Goal: Check status: Check status

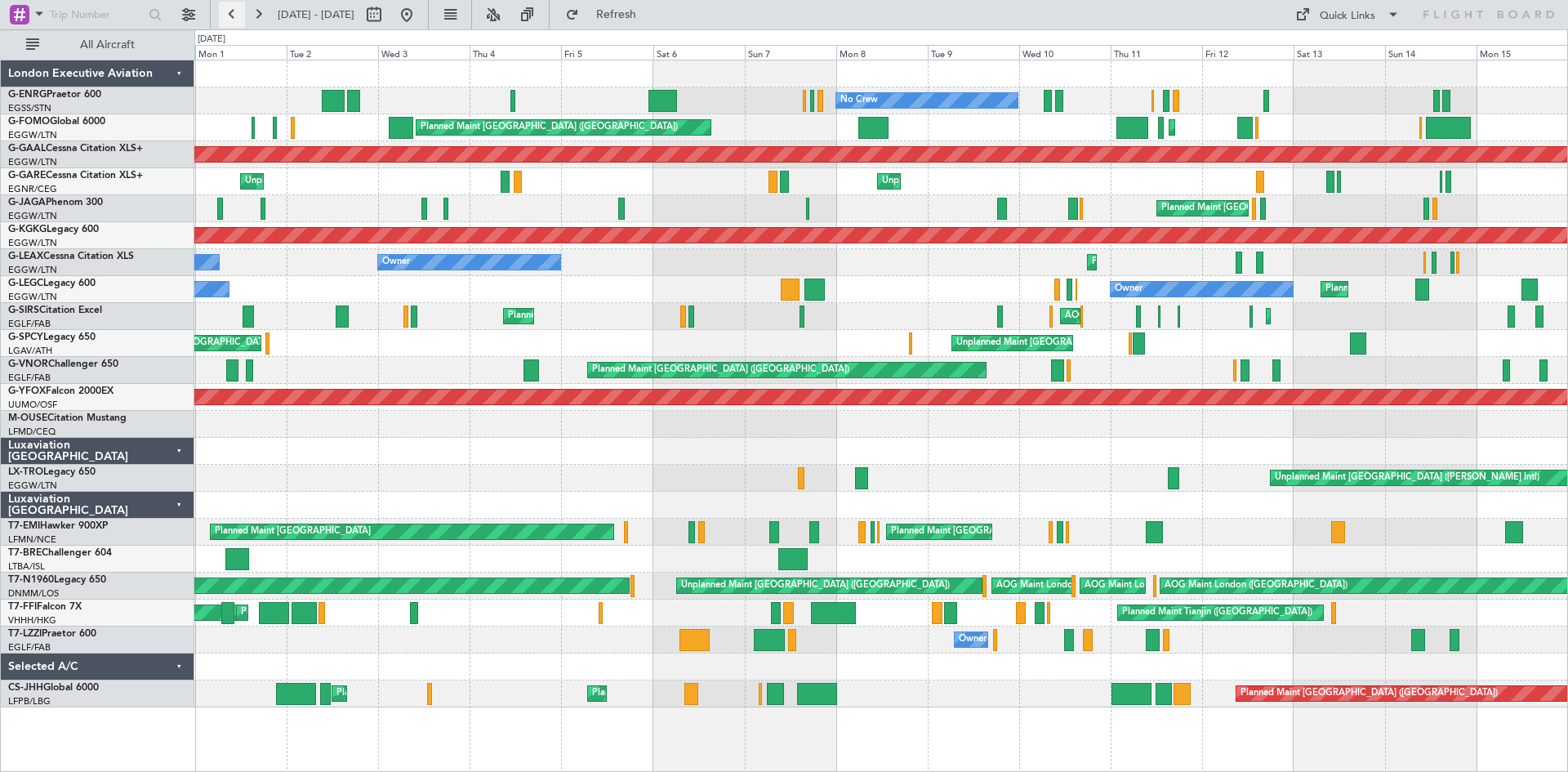
click at [225, 19] on button at bounding box center [232, 15] width 26 height 26
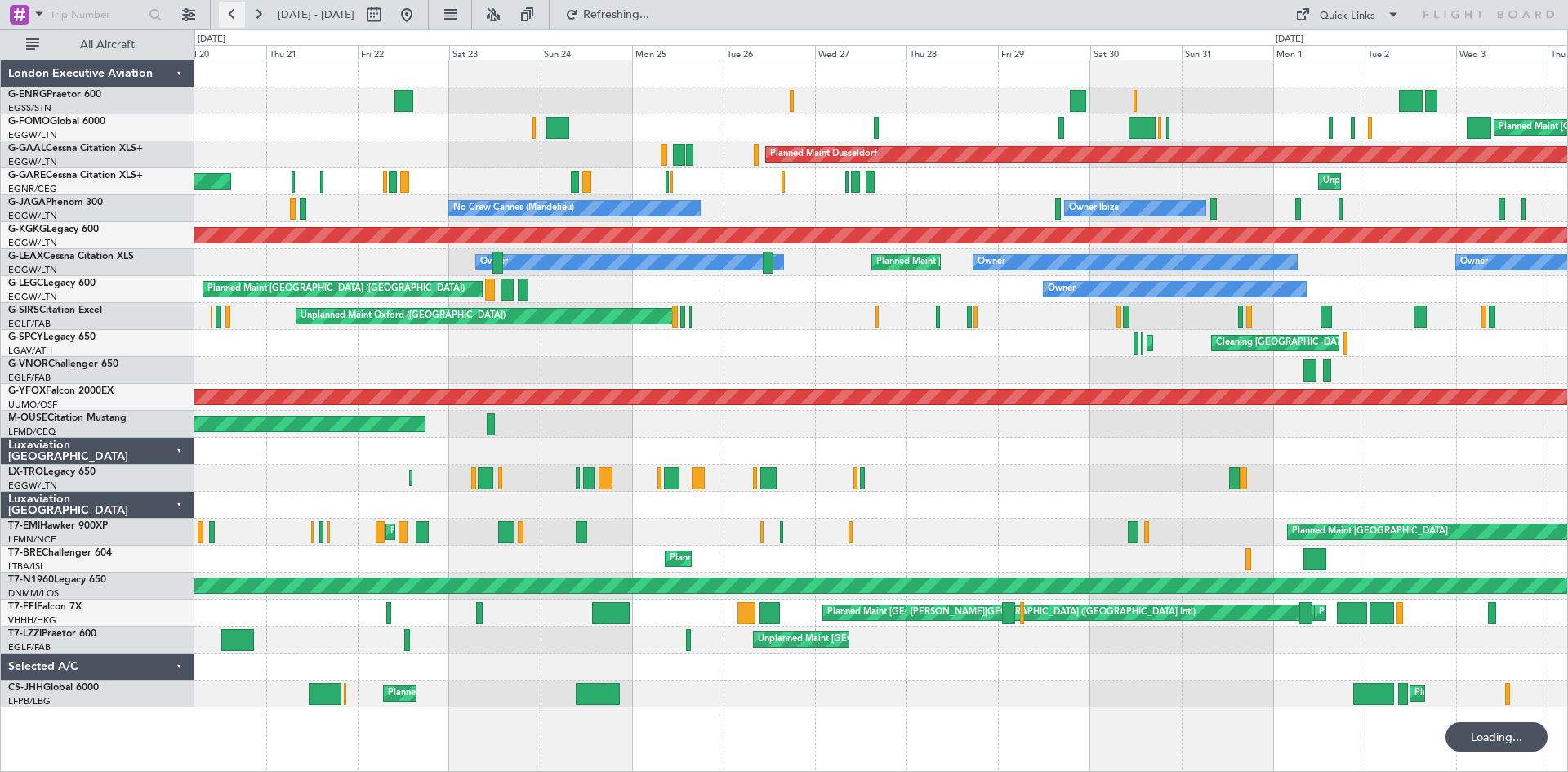
click at [226, 17] on button at bounding box center [232, 15] width 26 height 26
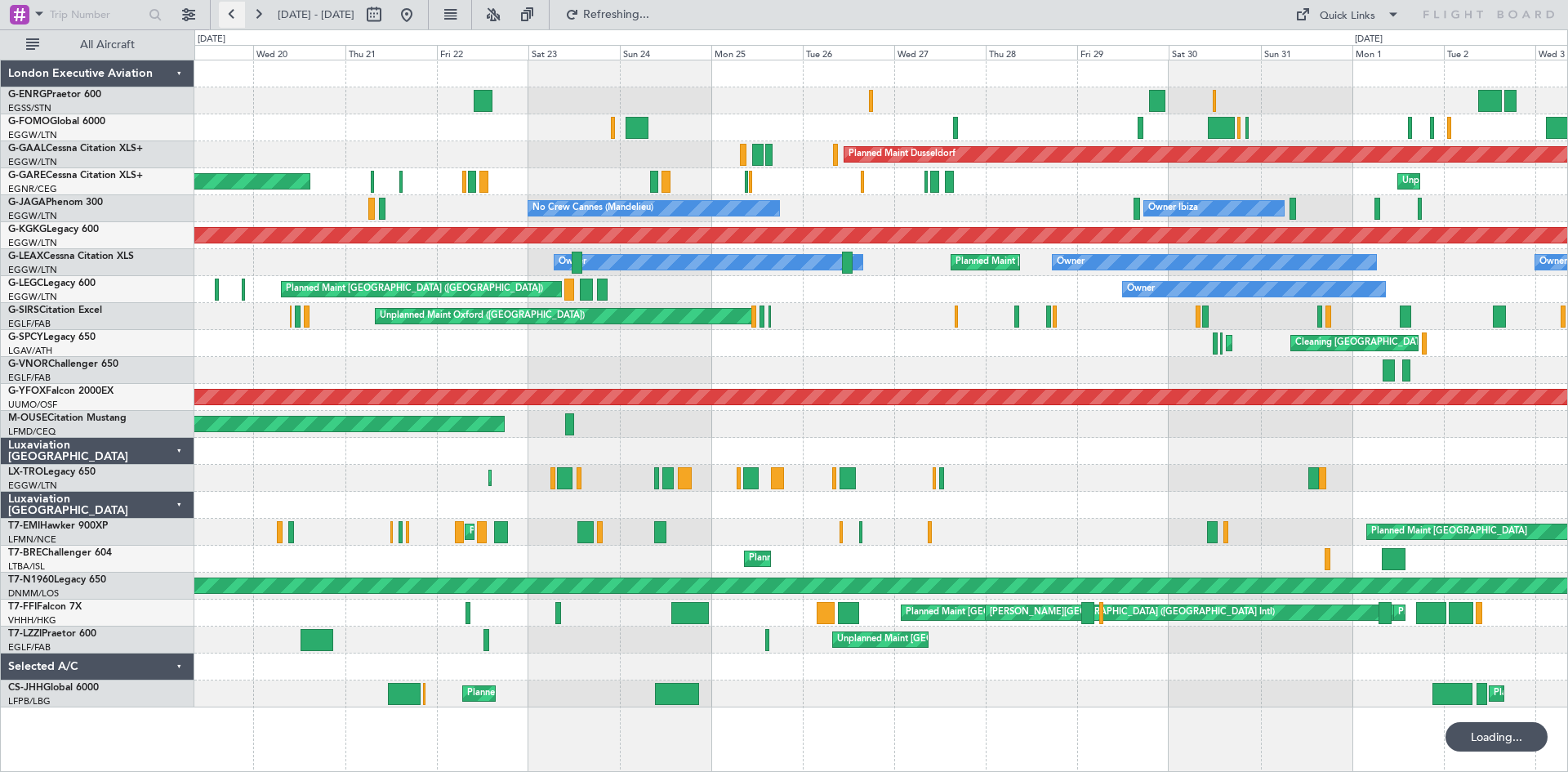
click at [226, 17] on button at bounding box center [232, 15] width 26 height 26
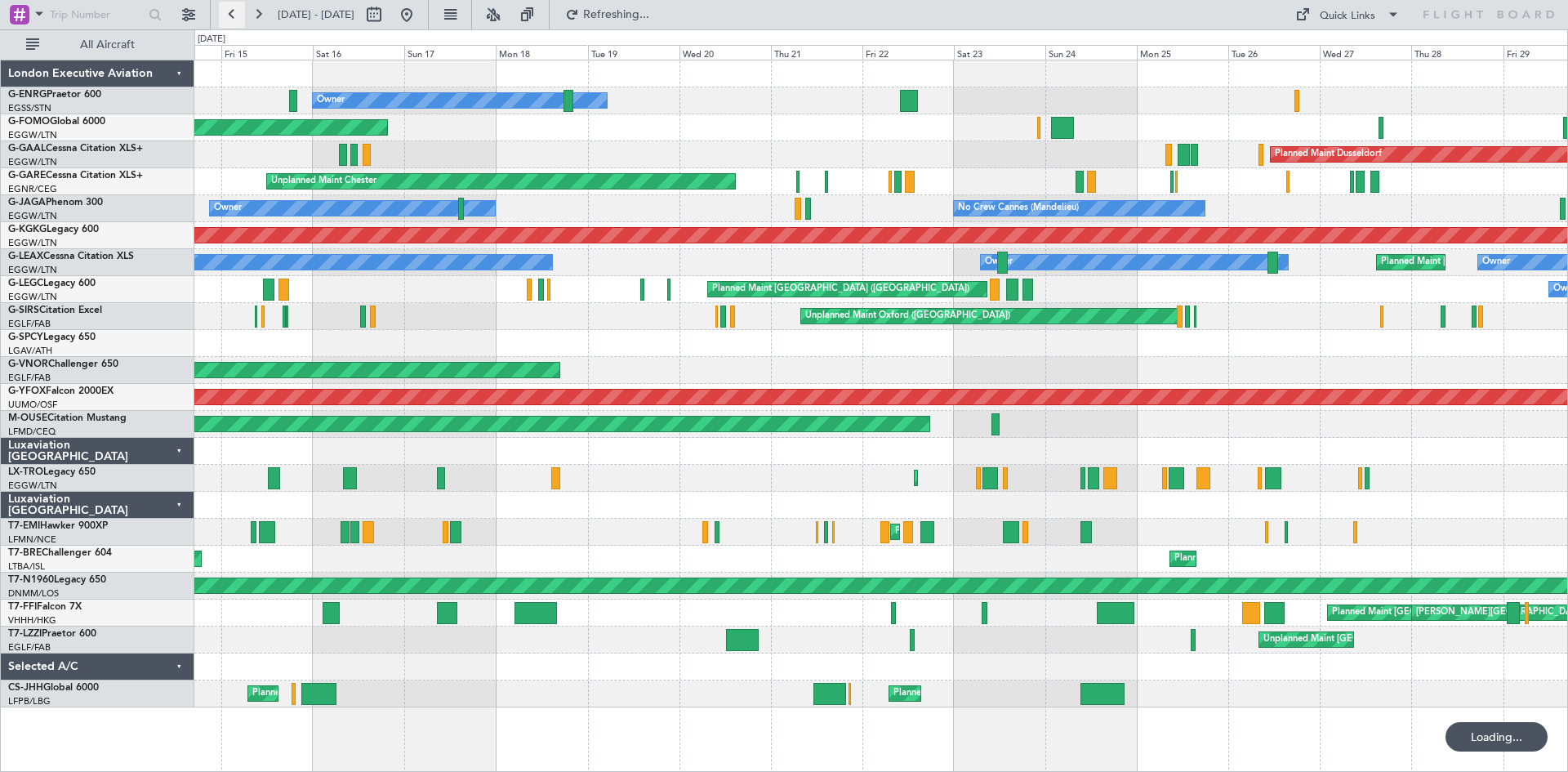
click at [226, 17] on button at bounding box center [232, 15] width 26 height 26
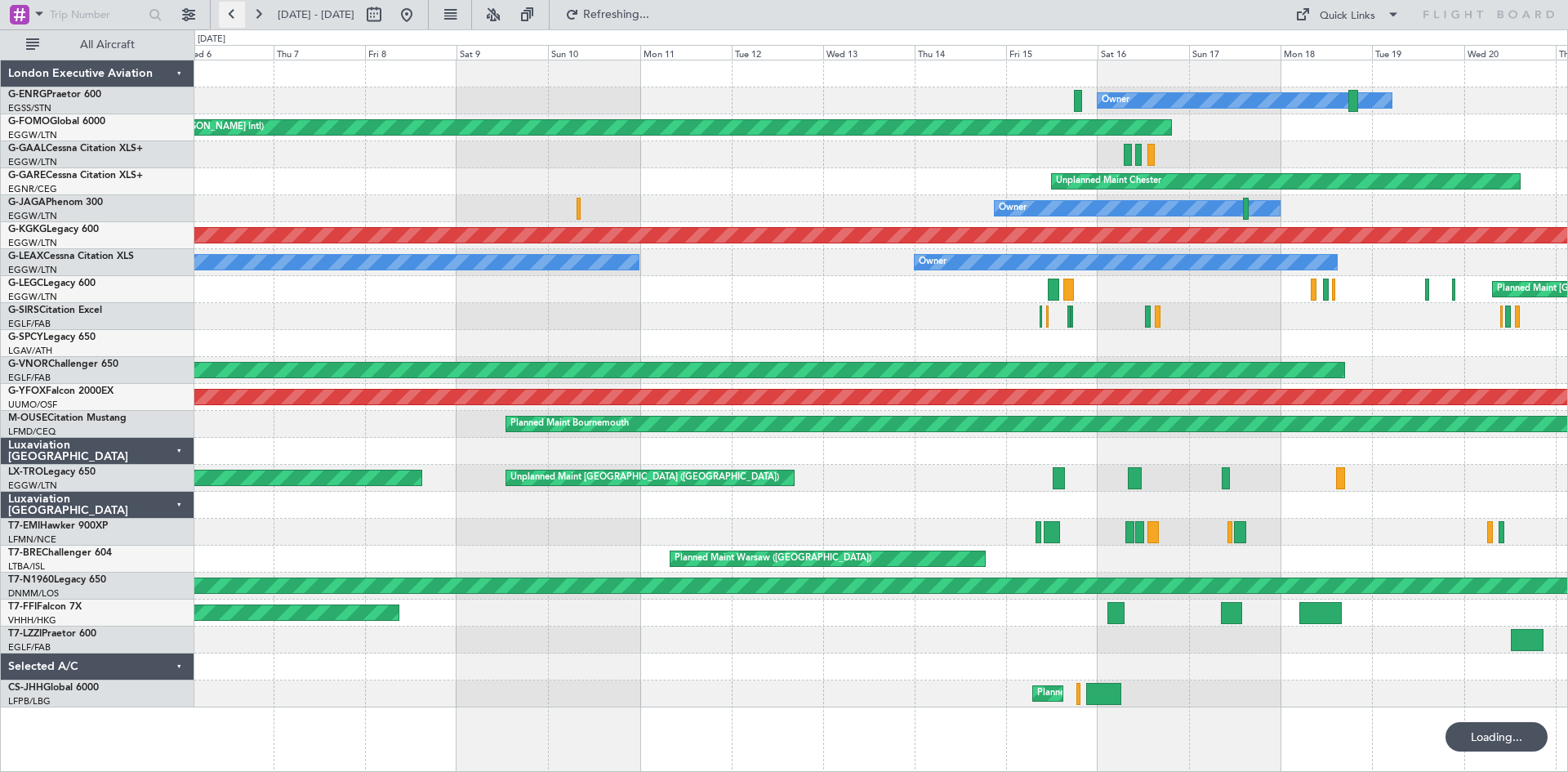
click at [226, 17] on button at bounding box center [232, 15] width 26 height 26
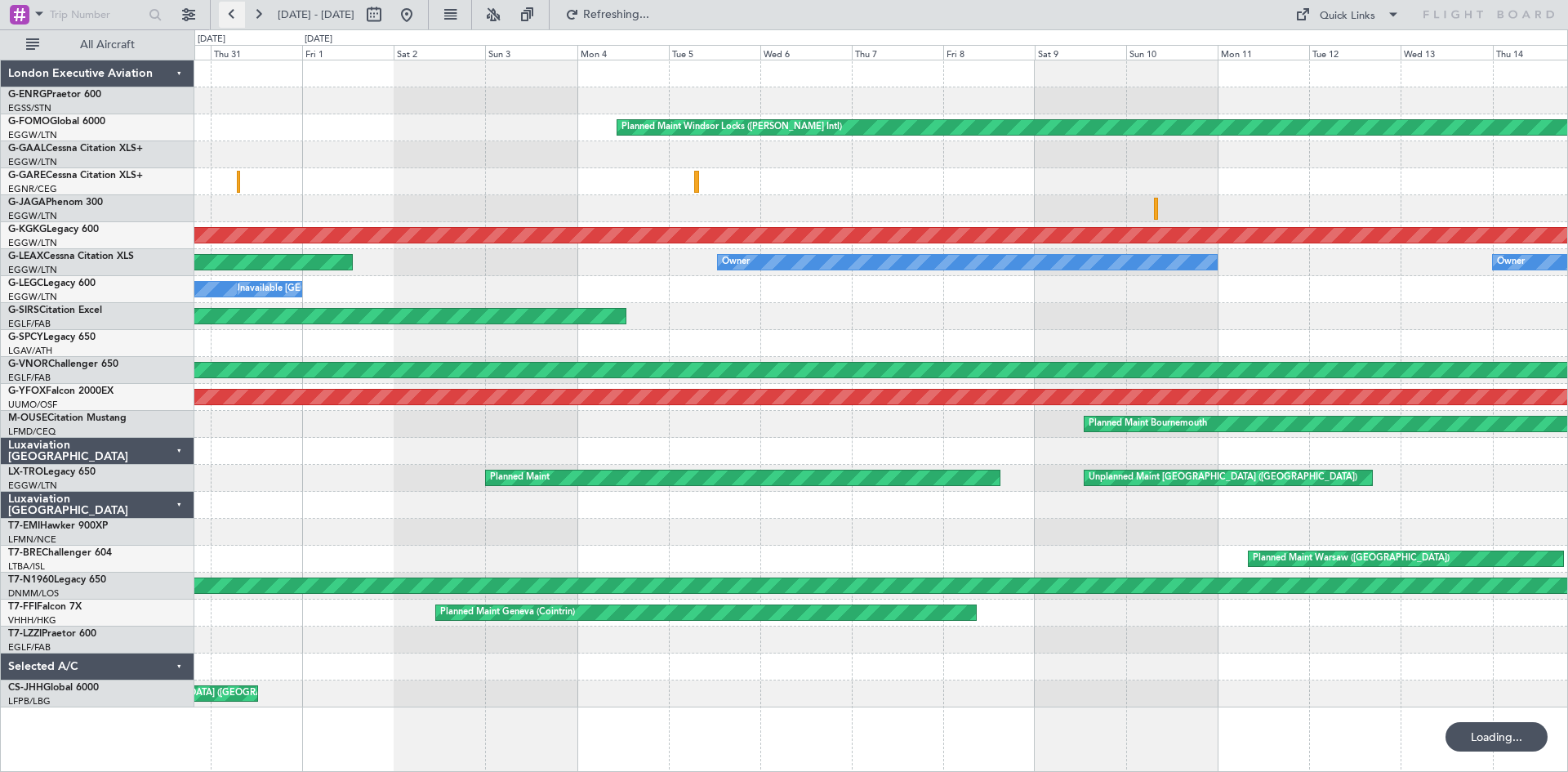
click at [226, 17] on button at bounding box center [232, 15] width 26 height 26
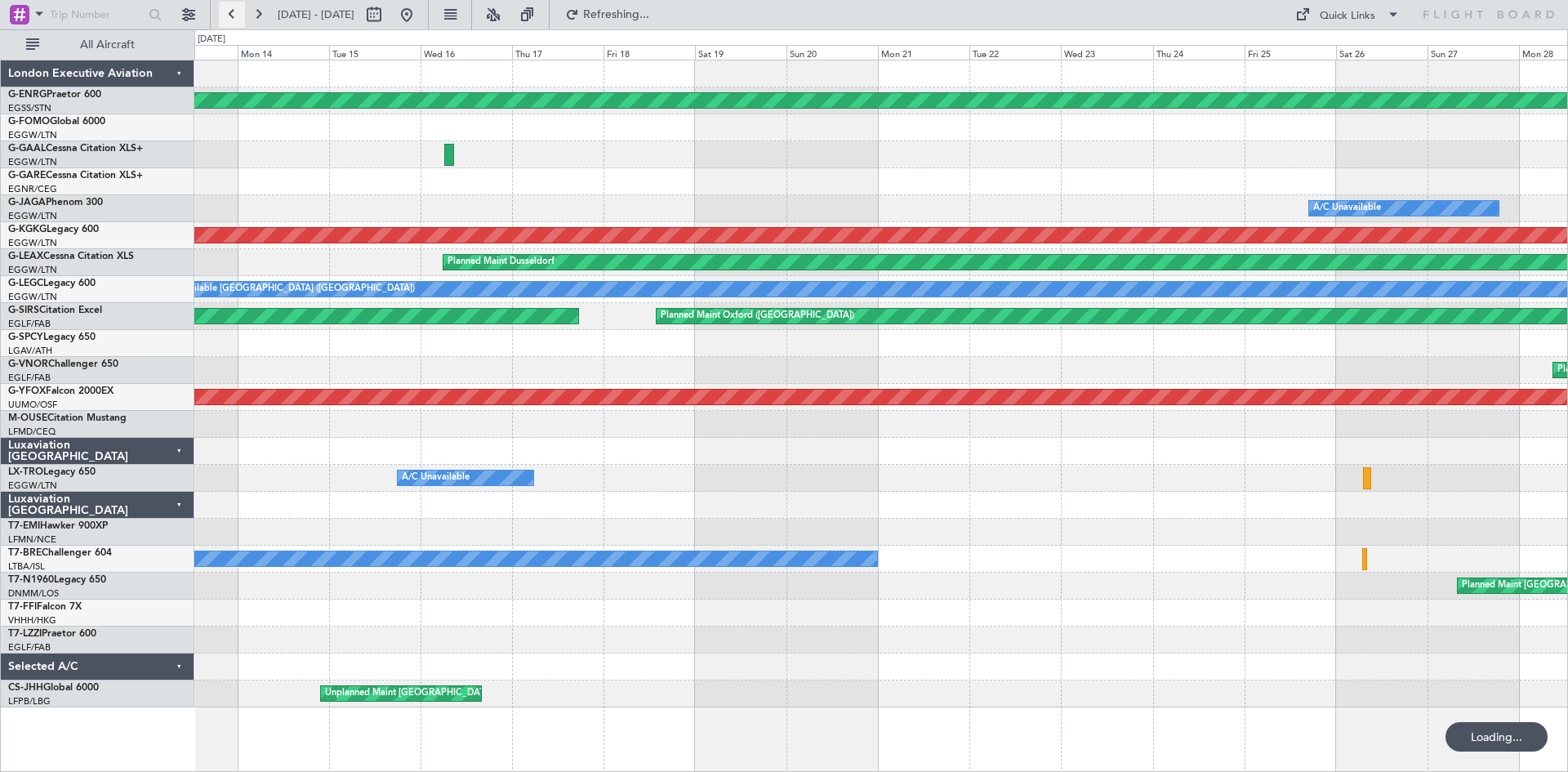
click at [226, 17] on button at bounding box center [232, 15] width 26 height 26
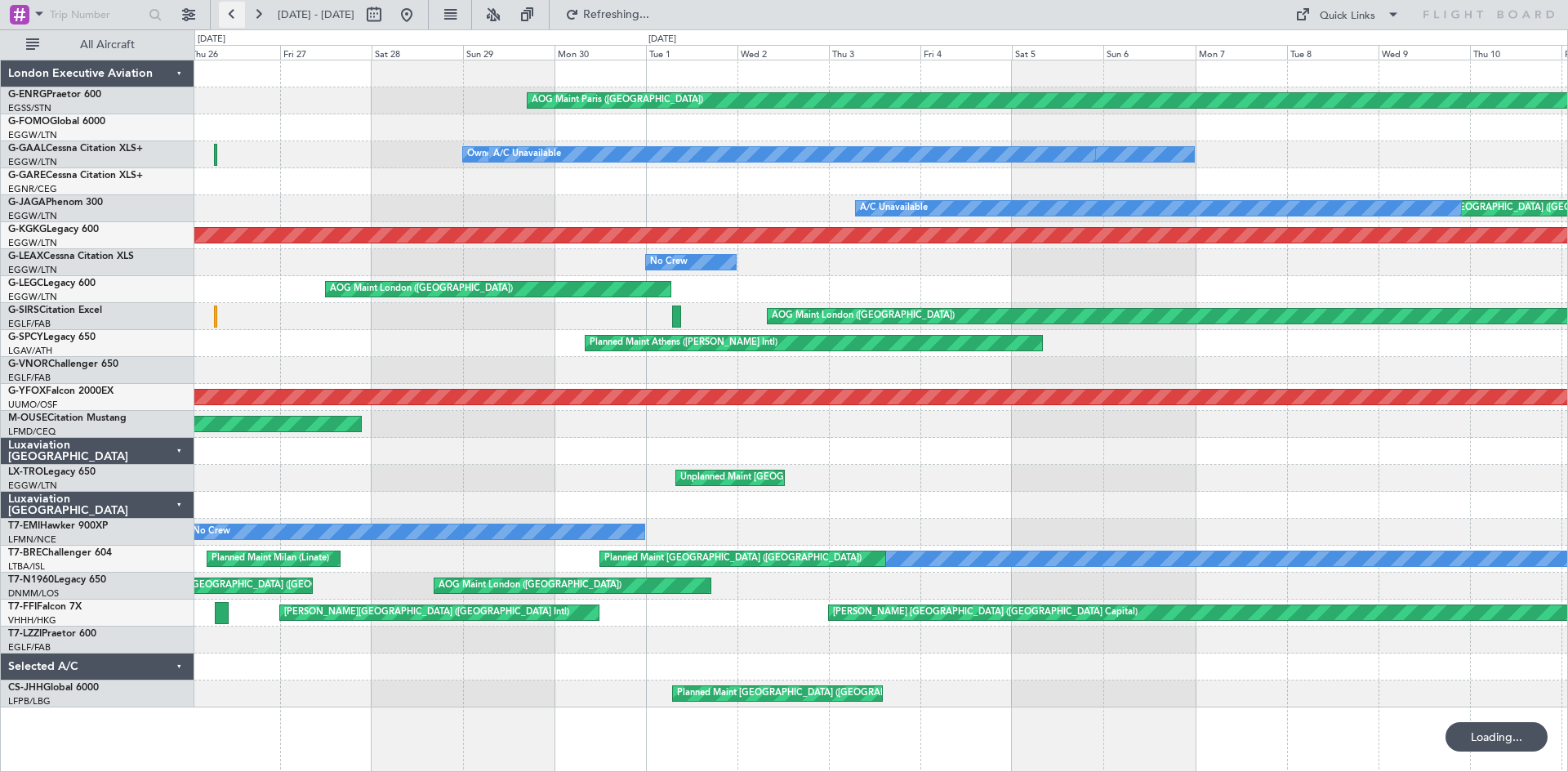
click at [226, 17] on button at bounding box center [232, 15] width 26 height 26
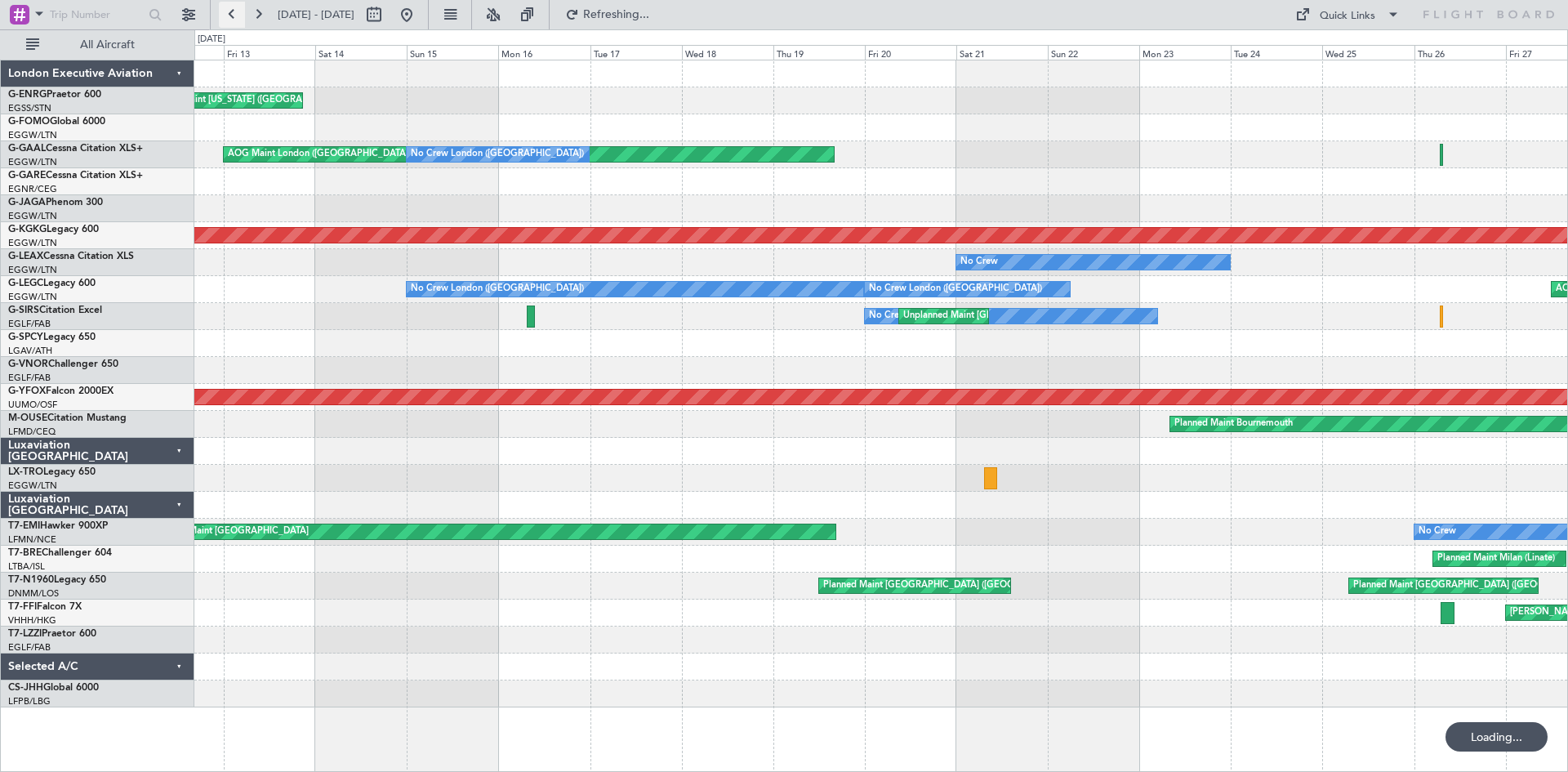
click at [226, 17] on button at bounding box center [232, 15] width 26 height 26
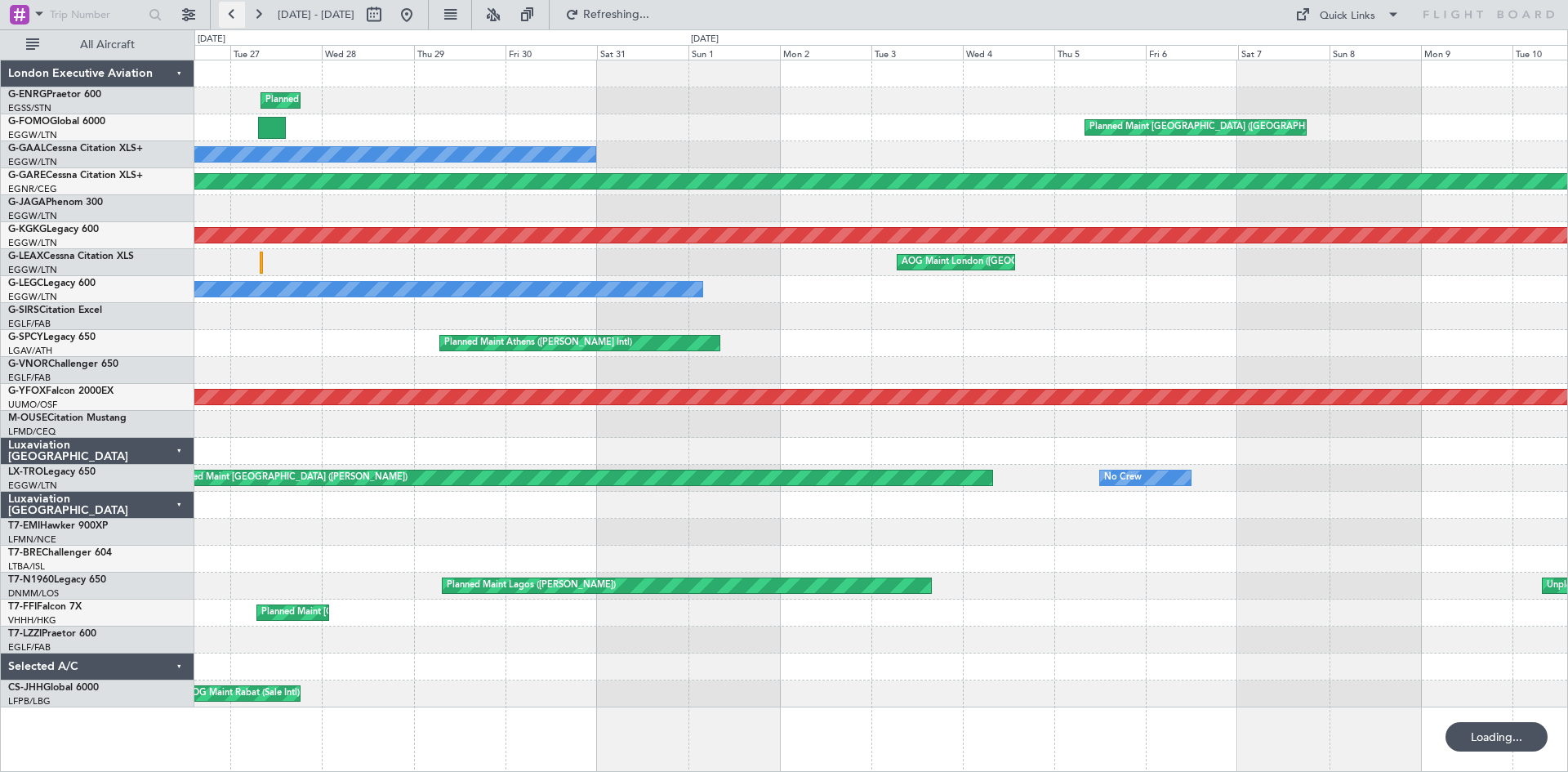
click at [226, 17] on button at bounding box center [232, 15] width 26 height 26
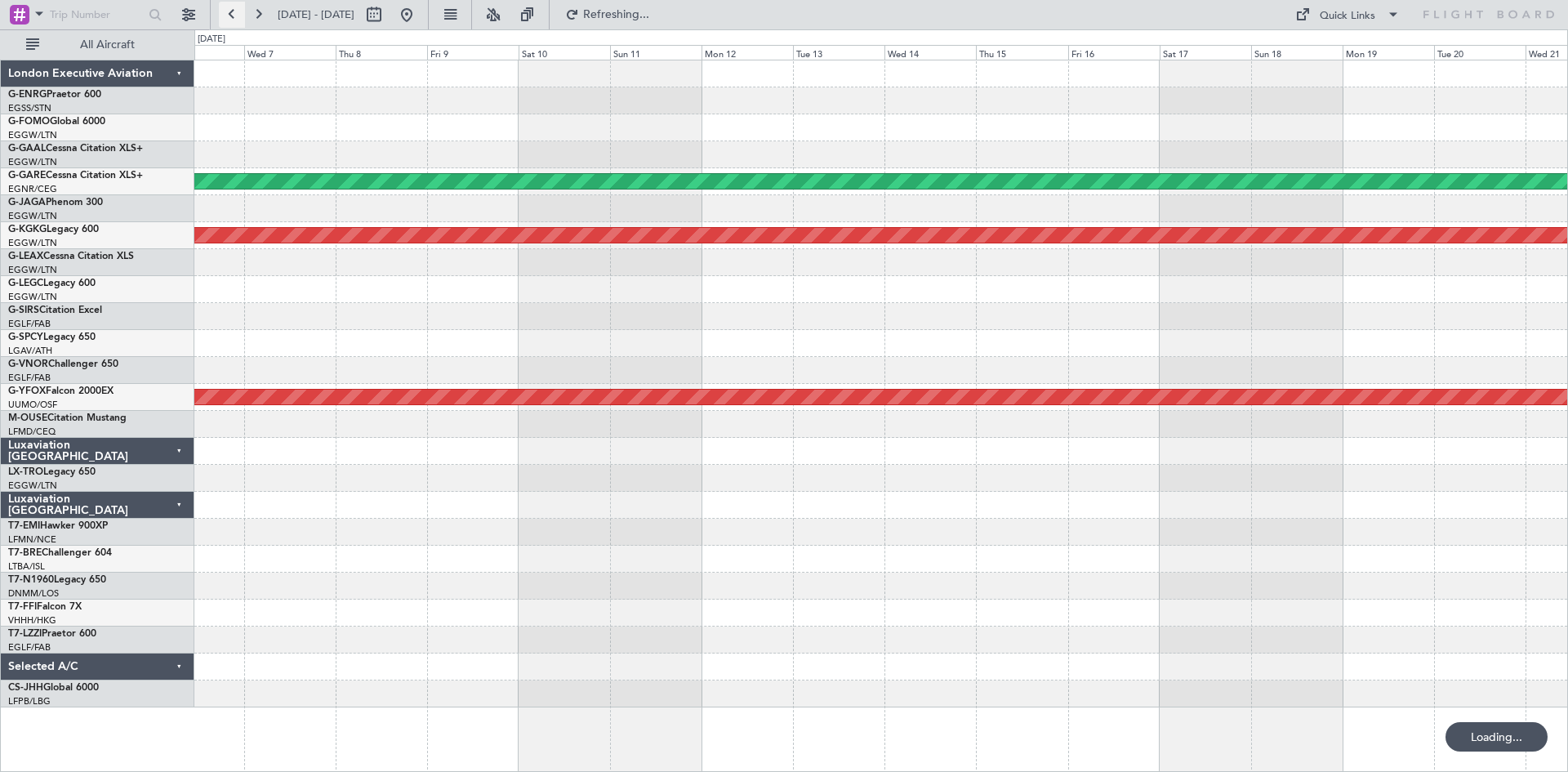
click at [226, 17] on button at bounding box center [232, 15] width 26 height 26
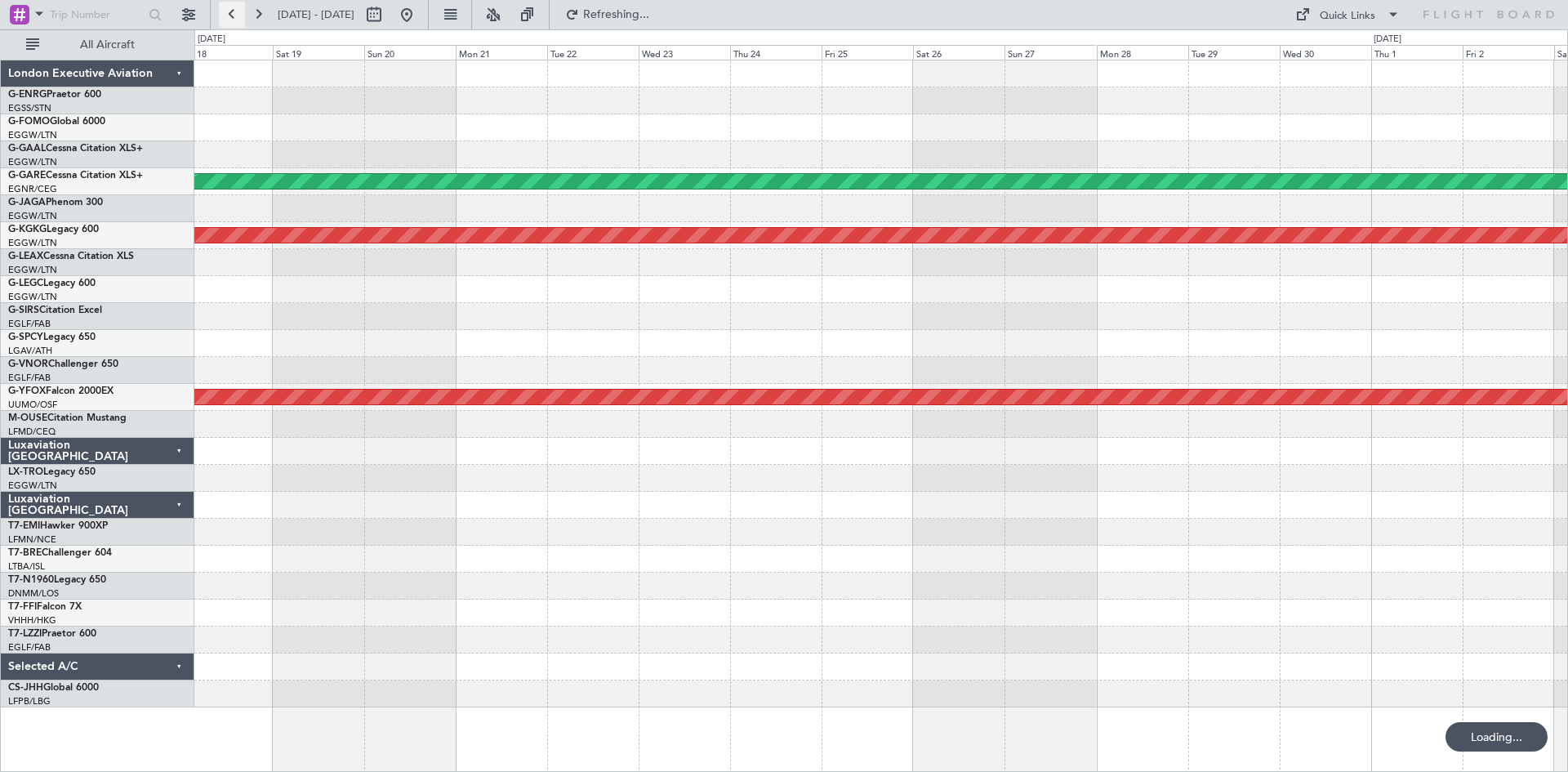
click at [226, 17] on button at bounding box center [232, 15] width 26 height 26
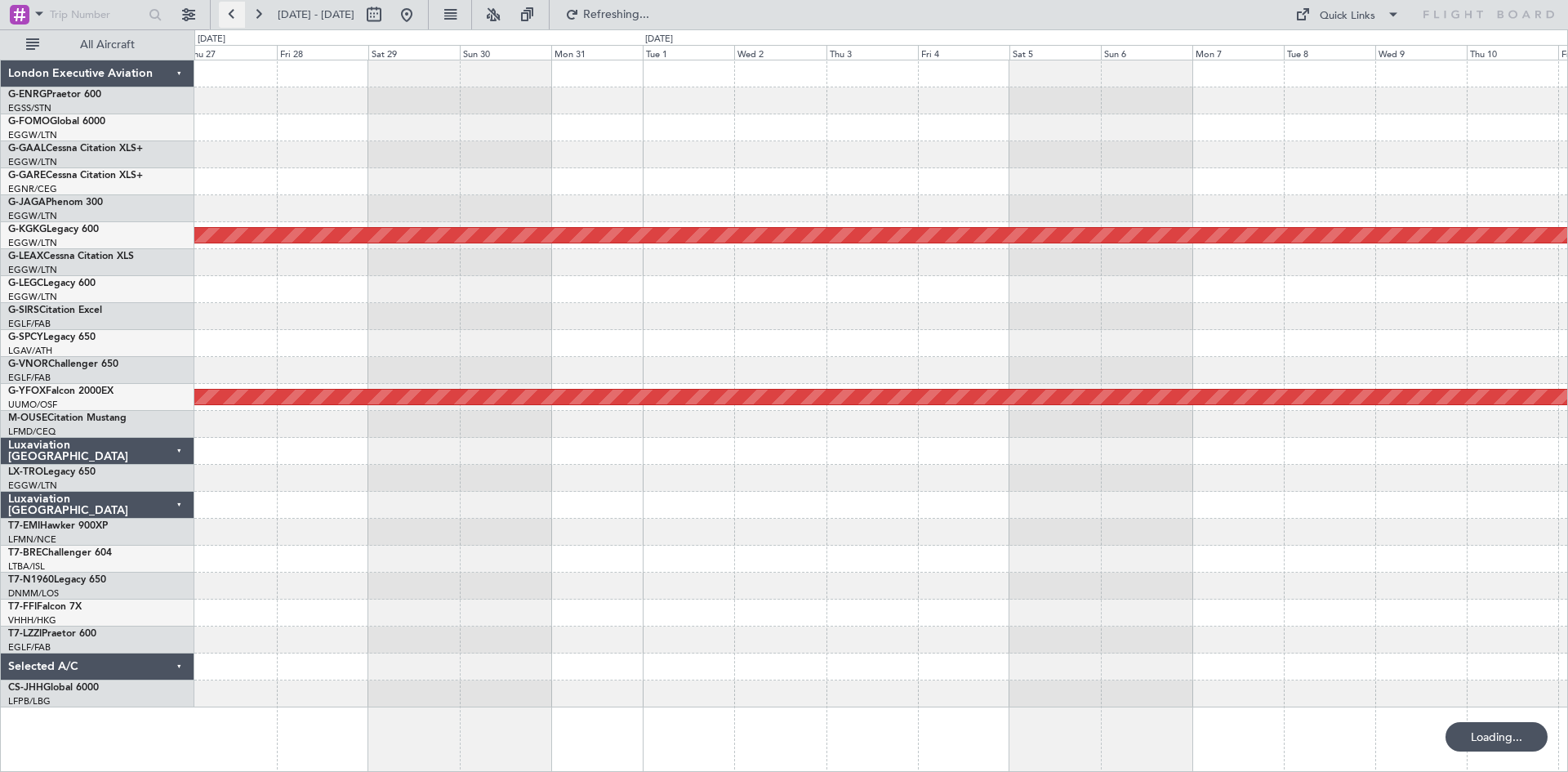
click at [226, 17] on button at bounding box center [232, 15] width 26 height 26
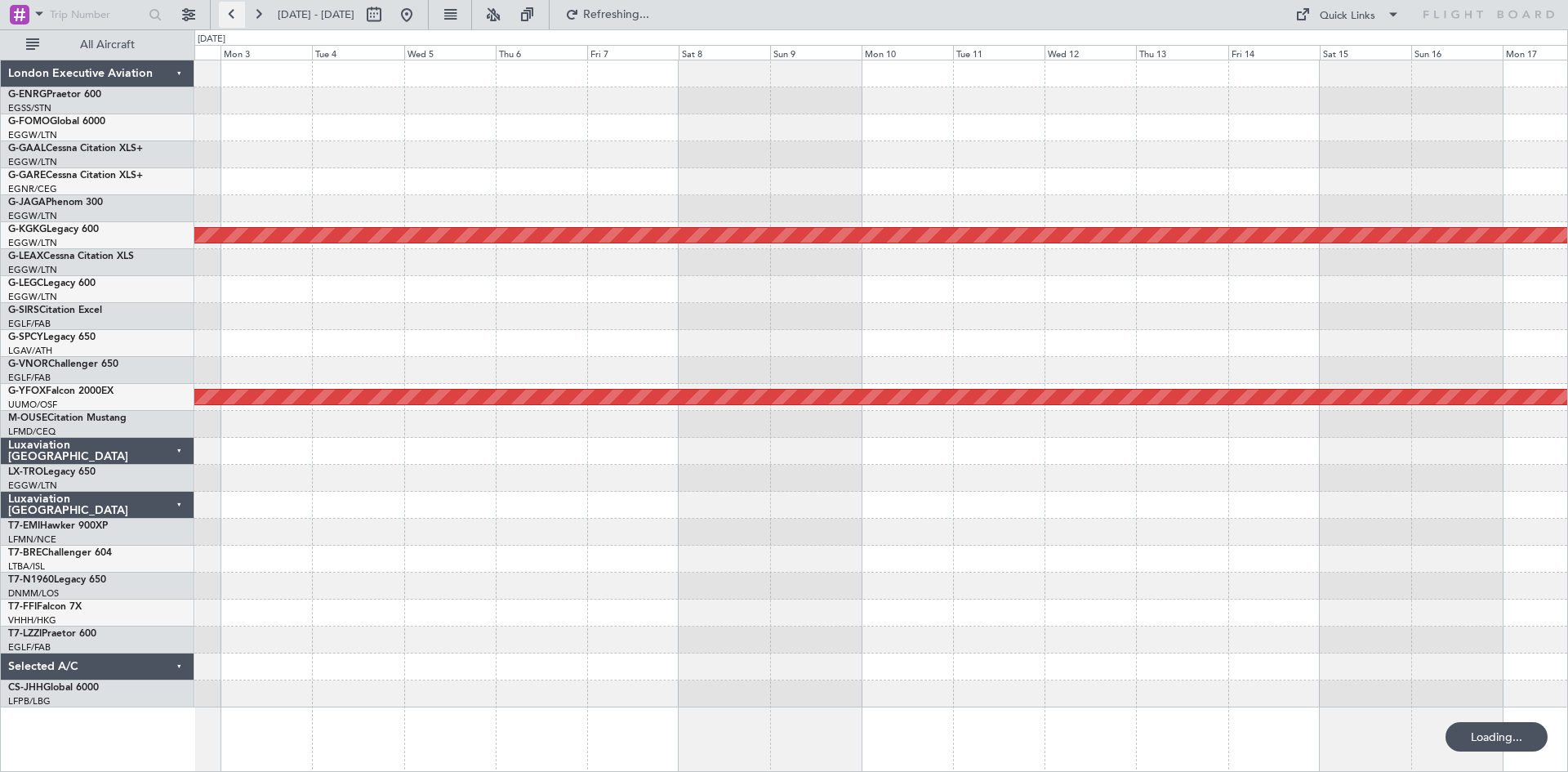
click at [226, 17] on button at bounding box center [232, 15] width 26 height 26
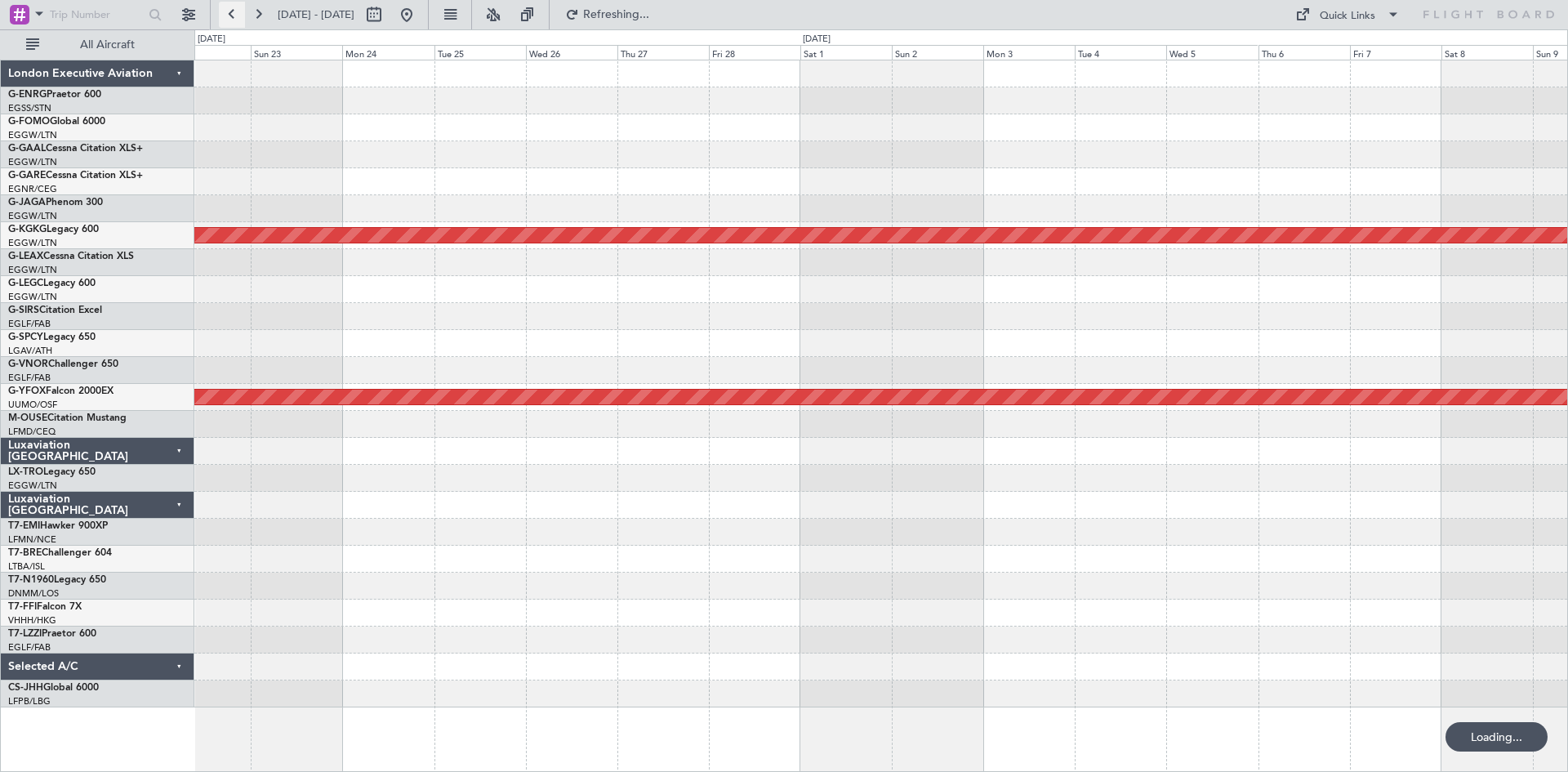
click at [226, 17] on button at bounding box center [232, 15] width 26 height 26
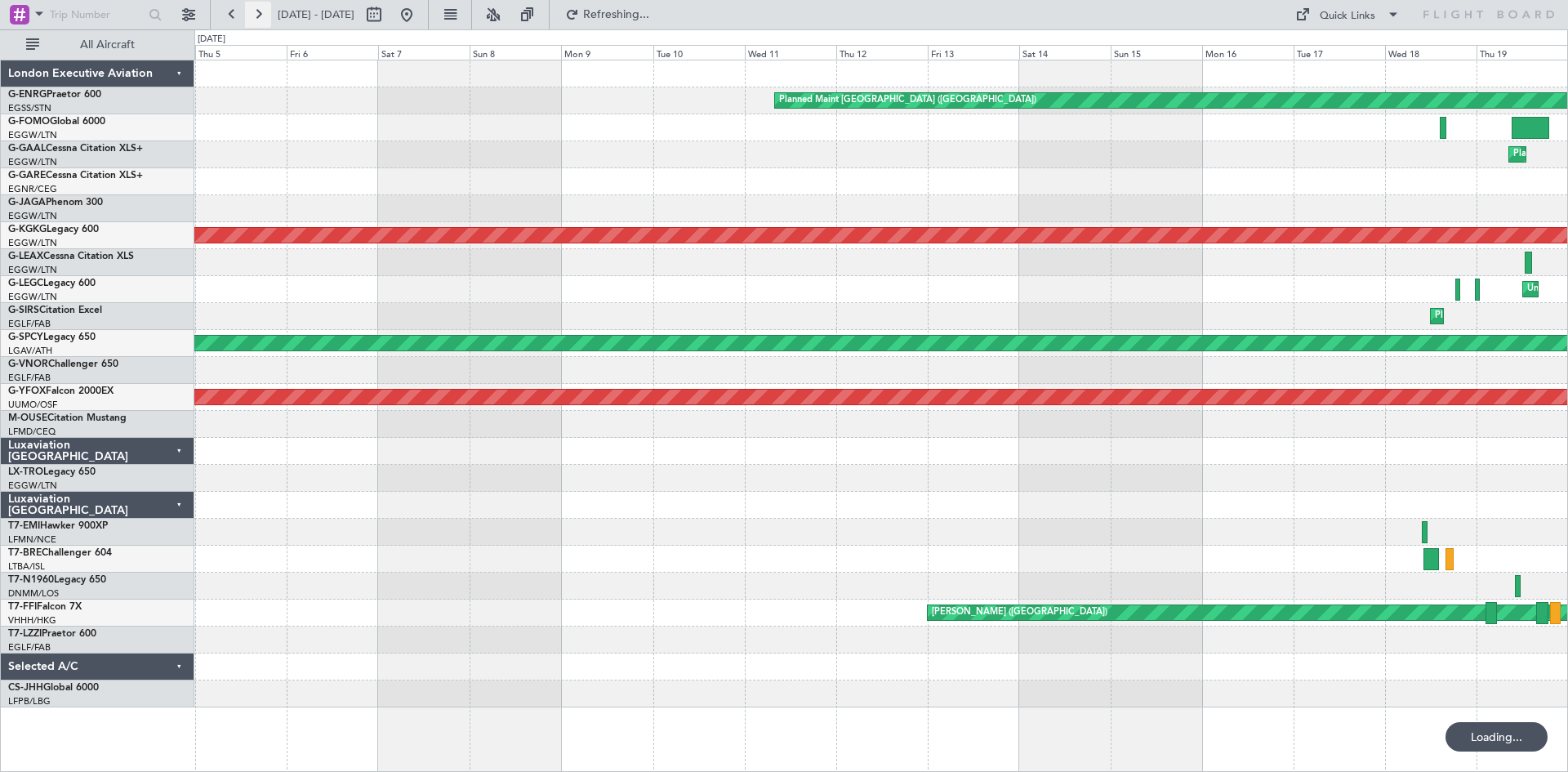
click at [246, 14] on button at bounding box center [258, 15] width 26 height 26
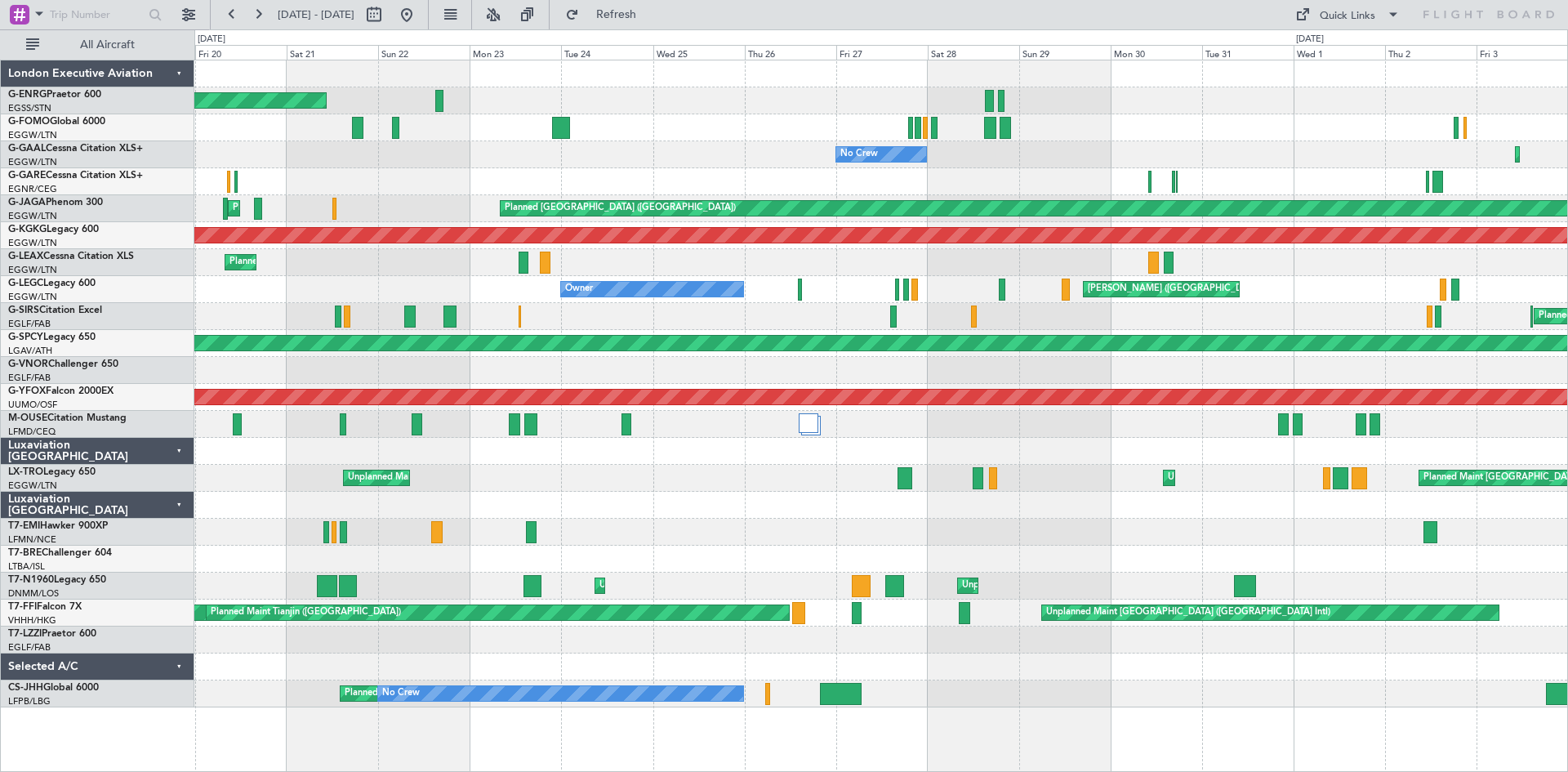
drag, startPoint x: 260, startPoint y: 16, endPoint x: 258, endPoint y: 29, distance: 13.2
click at [260, 16] on button at bounding box center [258, 15] width 26 height 26
